Goal: Information Seeking & Learning: Learn about a topic

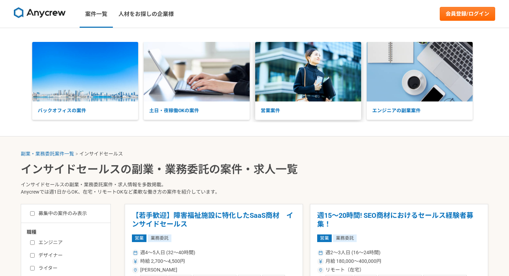
click at [312, 107] on p "営業案件" at bounding box center [308, 110] width 106 height 18
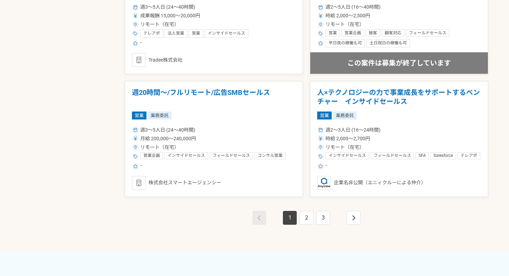
scroll to position [1231, 0]
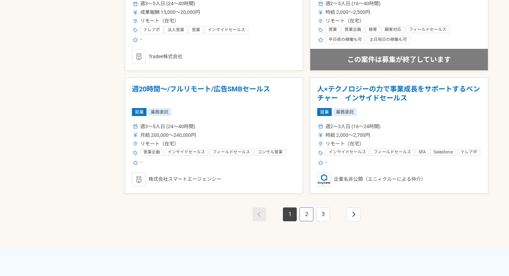
click at [307, 216] on link "2" at bounding box center [306, 214] width 14 height 14
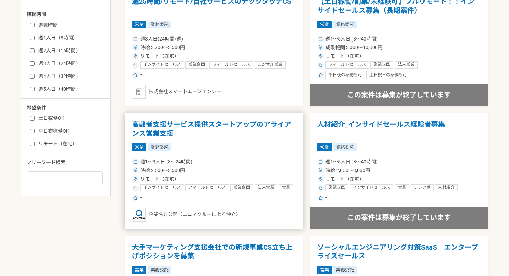
scroll to position [337, 0]
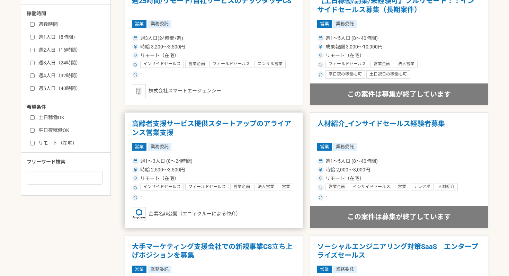
click at [226, 129] on h1 "高齢者支援サービス提供スタートアップのアライアンス営業支援" at bounding box center [214, 128] width 164 height 18
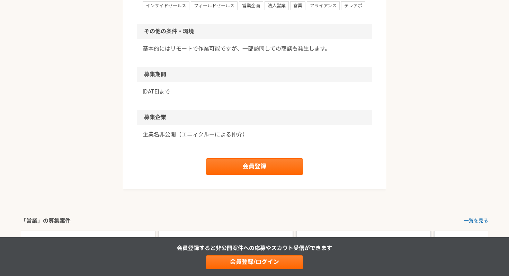
scroll to position [474, 0]
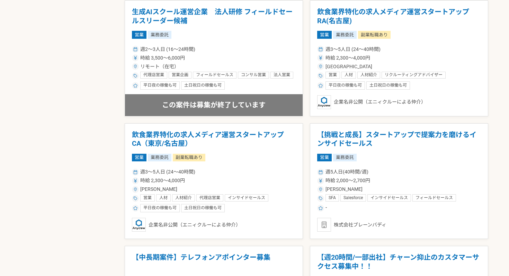
scroll to position [1063, 0]
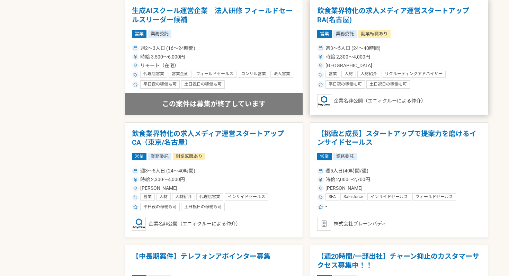
click at [398, 13] on h1 "飲食業界特化の求人メディア運営スタートアップ　RA(名古屋)" at bounding box center [399, 16] width 164 height 18
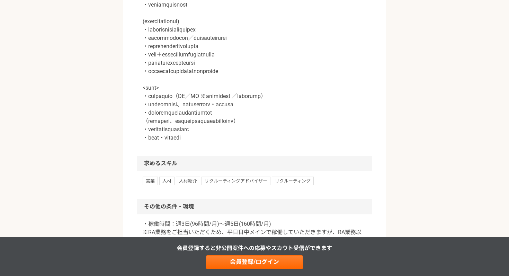
scroll to position [503, 0]
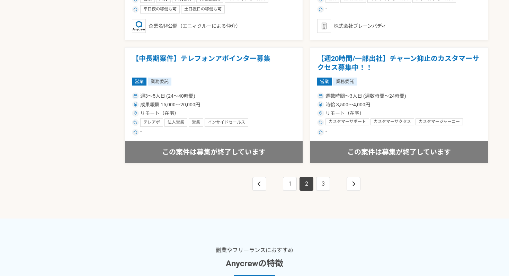
scroll to position [1263, 0]
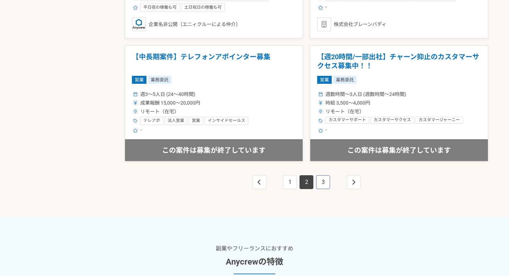
click at [325, 175] on link "3" at bounding box center [323, 182] width 14 height 14
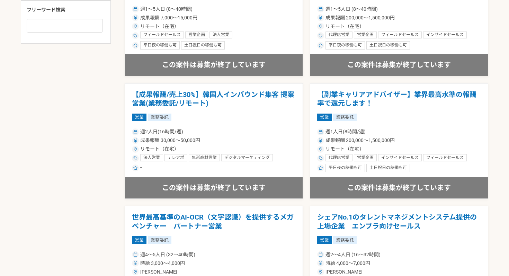
scroll to position [489, 0]
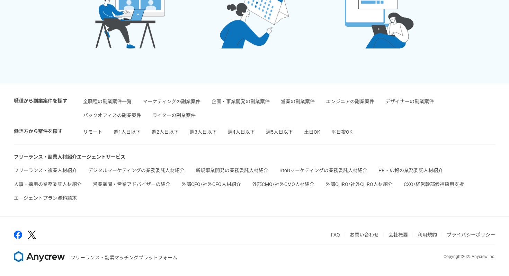
scroll to position [1618, 0]
